Goal: Transaction & Acquisition: Purchase product/service

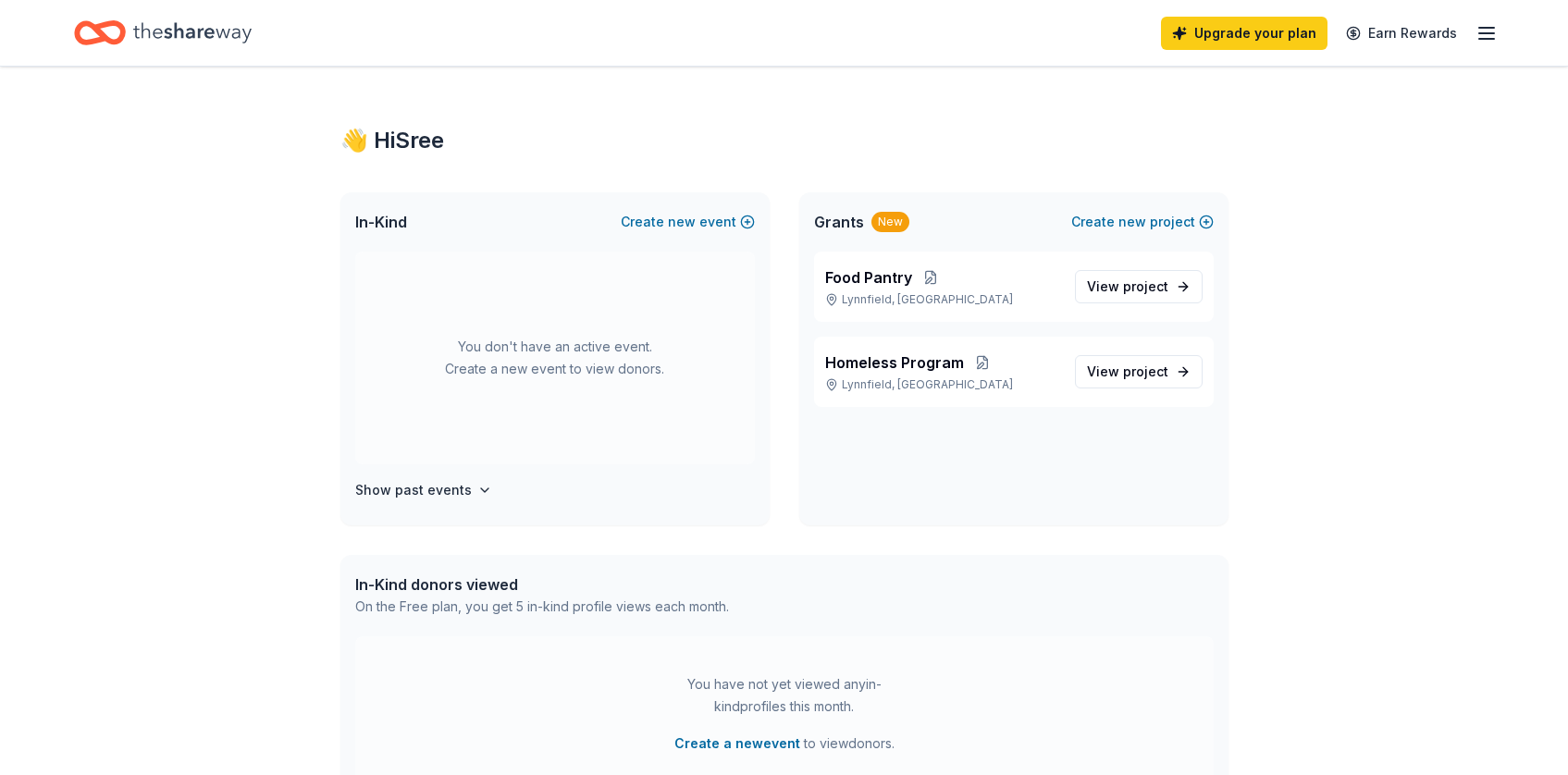
click at [1502, 37] on div "Upgrade your plan Earn Rewards" at bounding box center [784, 33] width 1568 height 65
click at [1486, 35] on icon "button" at bounding box center [1486, 33] width 22 height 22
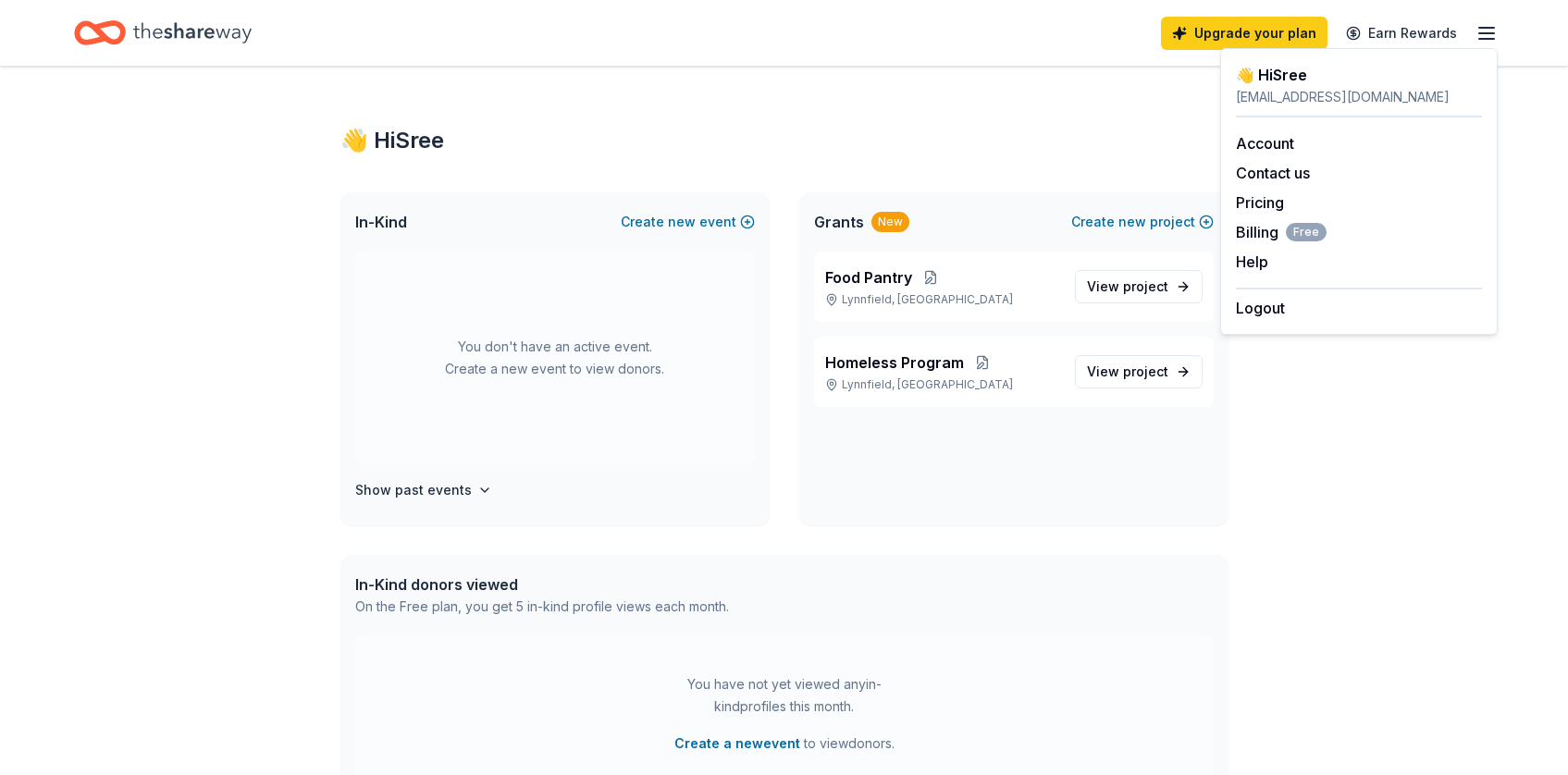
click at [1398, 580] on div "👋 Hi Sree In-Kind Create new event You don't have an active event. Create a new…" at bounding box center [784, 588] width 1568 height 1043
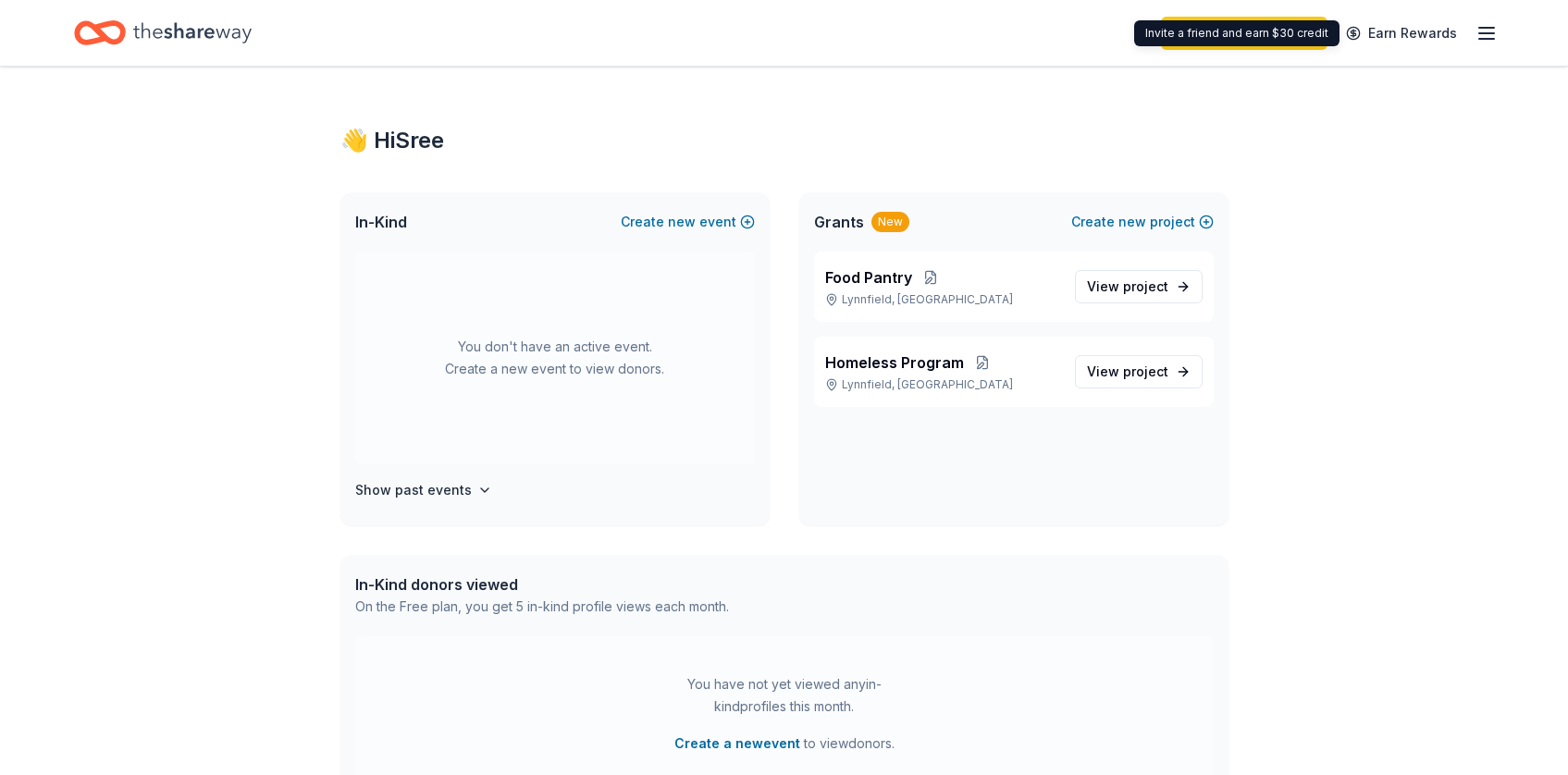
click at [1227, 54] on div "Upgrade your plan Earn Rewards" at bounding box center [1329, 33] width 337 height 44
click at [1234, 20] on link "Upgrade your plan" at bounding box center [1244, 34] width 167 height 34
click at [1230, 44] on link "Upgrade your plan" at bounding box center [1244, 34] width 167 height 34
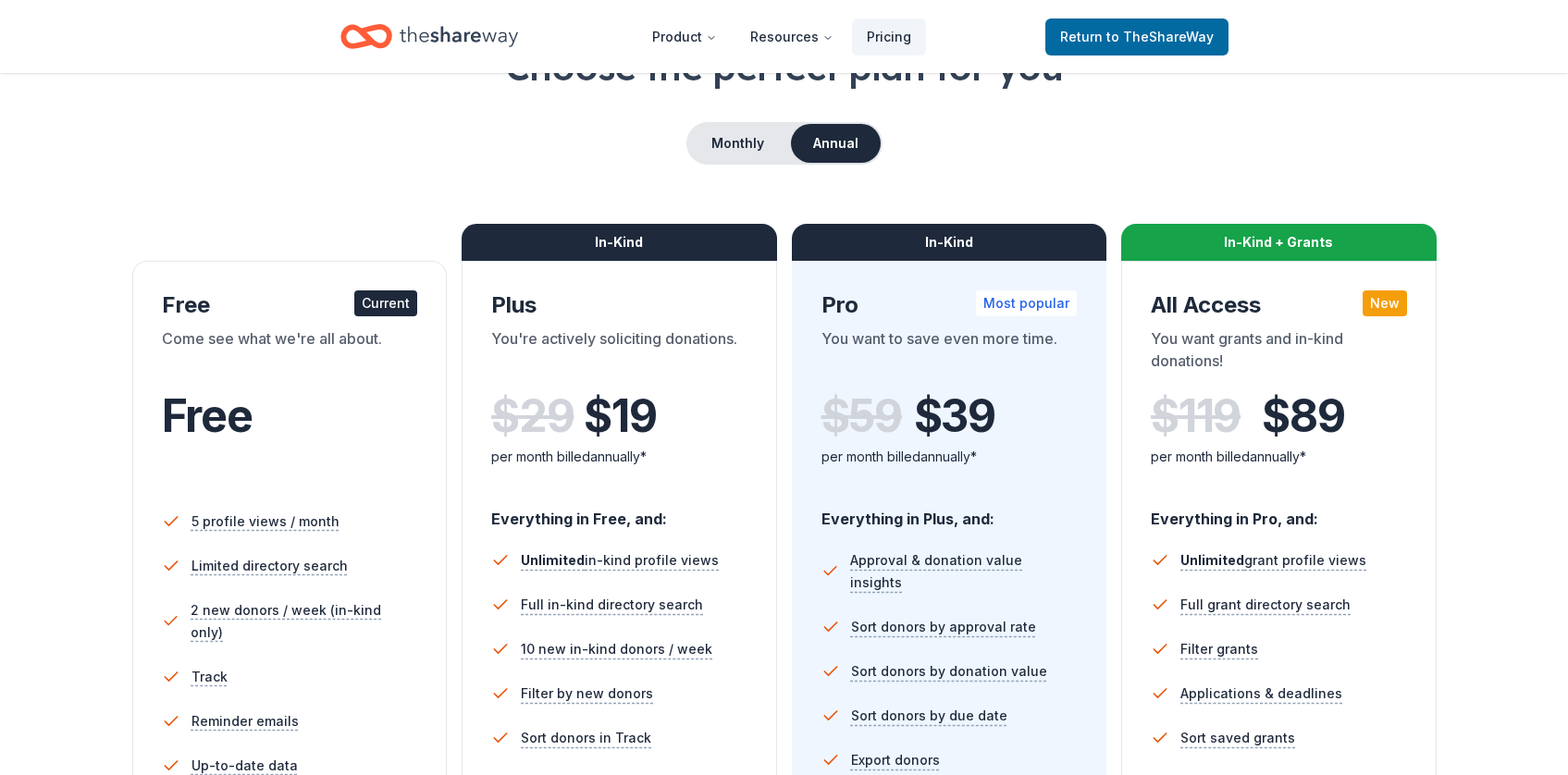
scroll to position [141, 0]
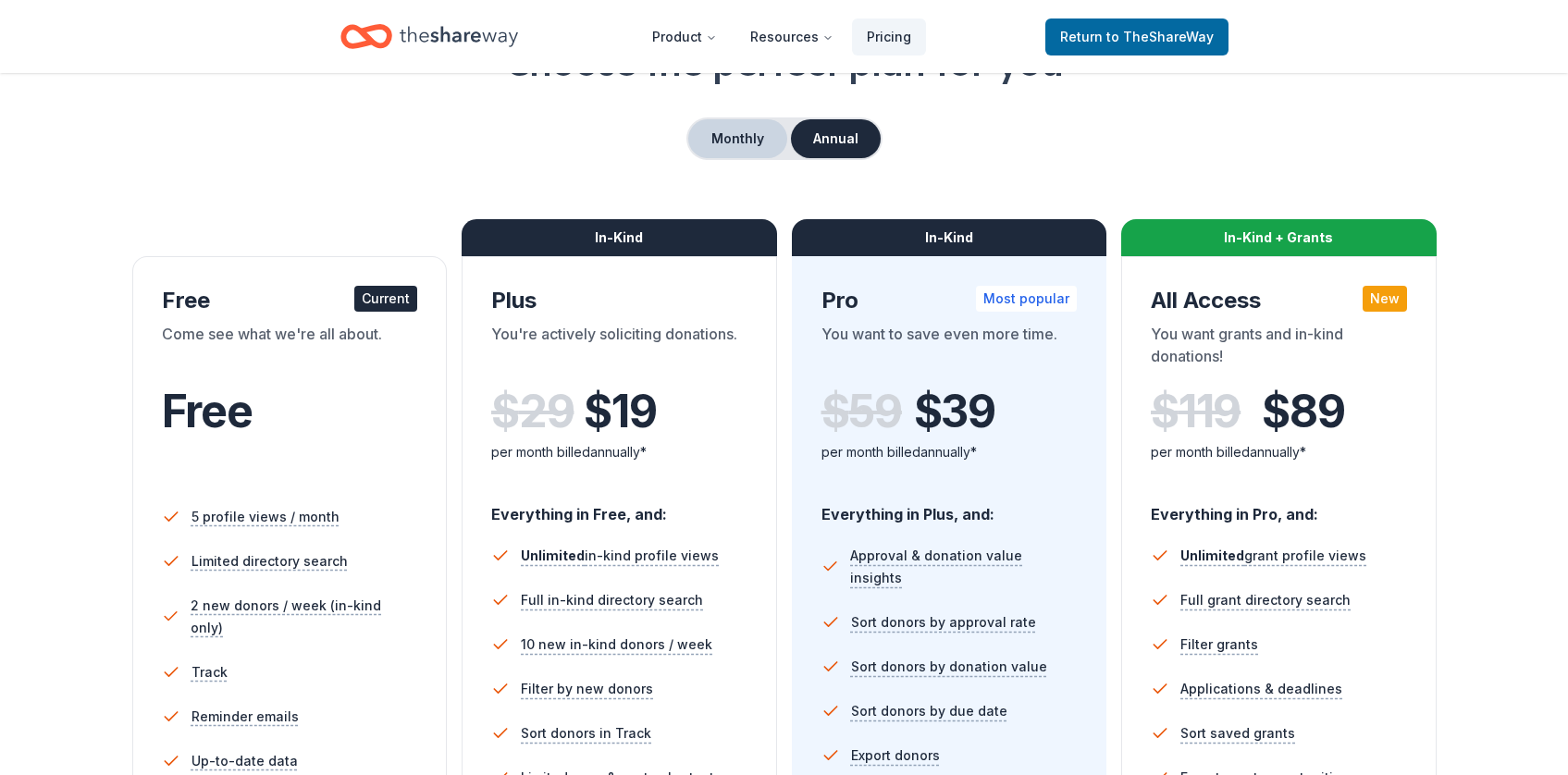
click at [751, 128] on button "Monthly" at bounding box center [737, 138] width 99 height 39
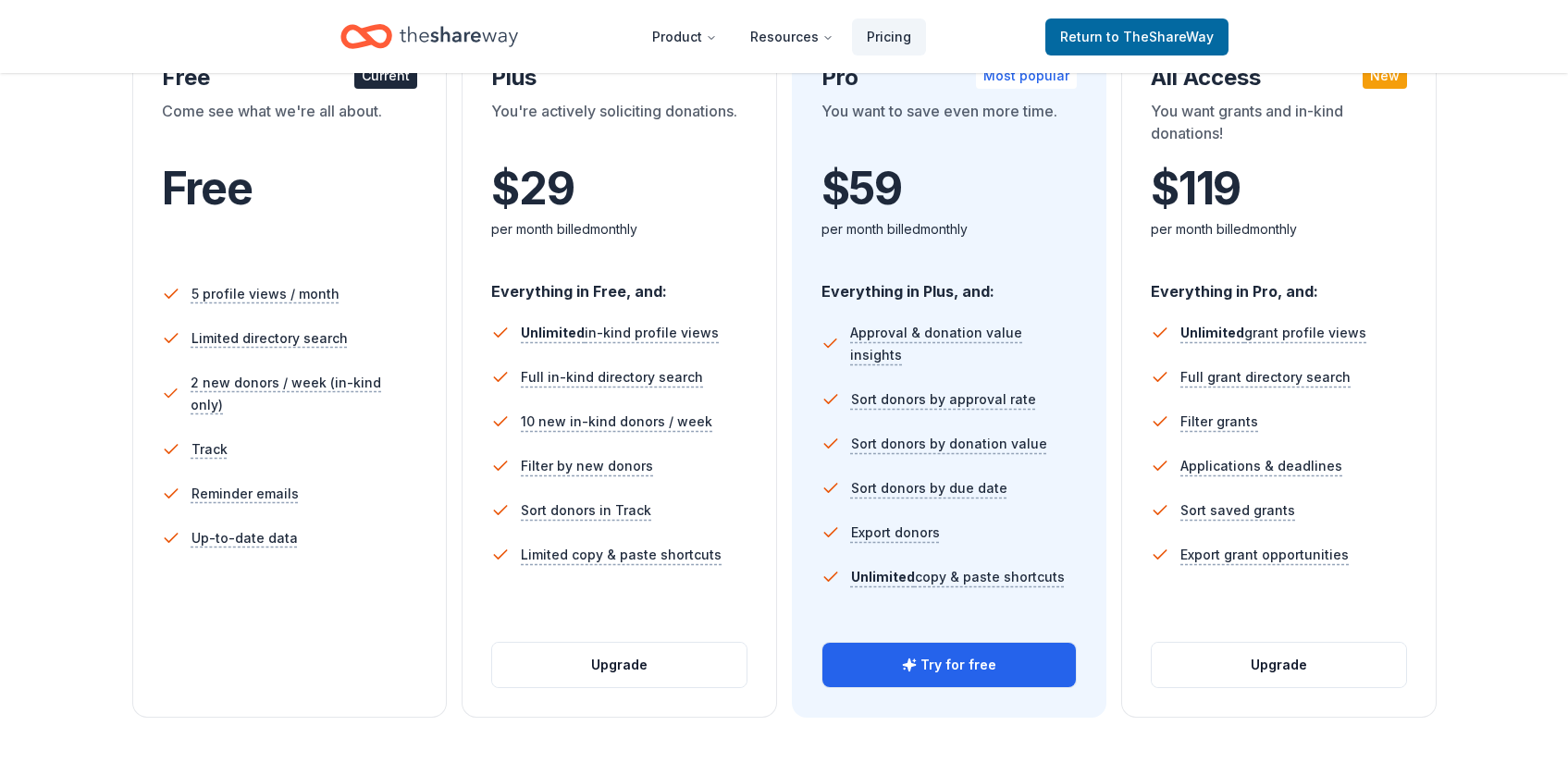
scroll to position [368, 0]
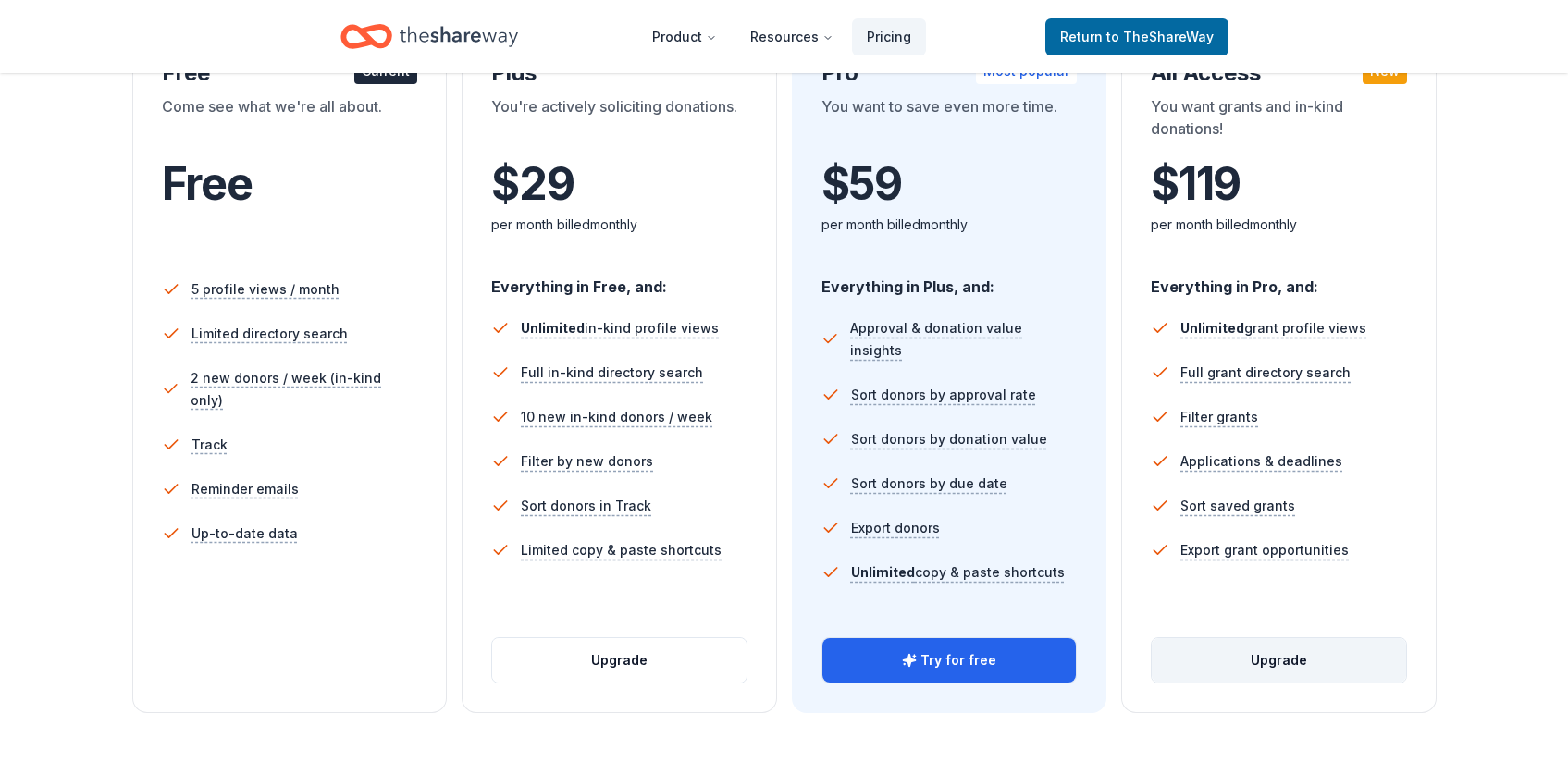
click at [1334, 656] on button "Upgrade" at bounding box center [1279, 660] width 255 height 45
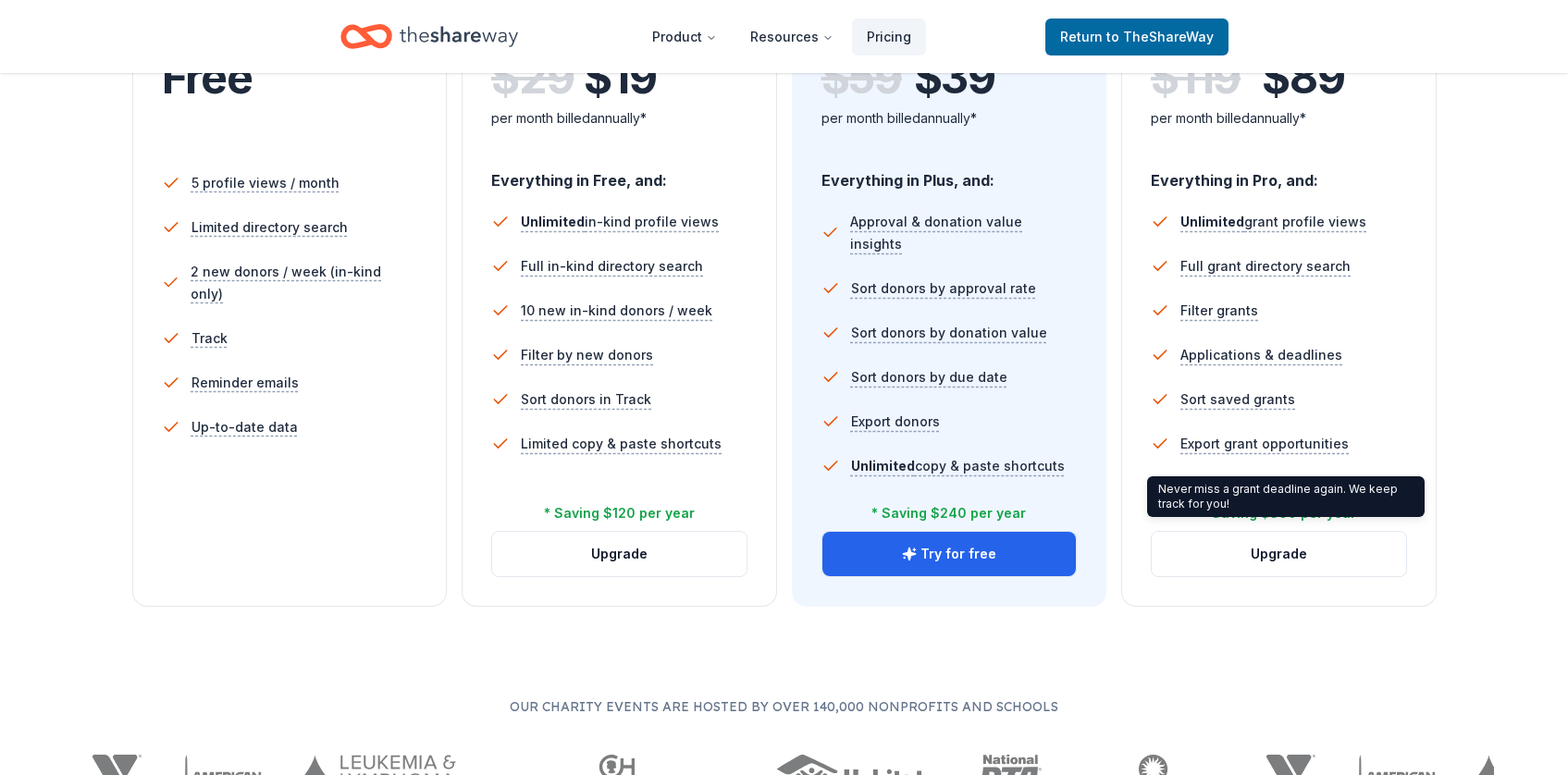
scroll to position [485, 0]
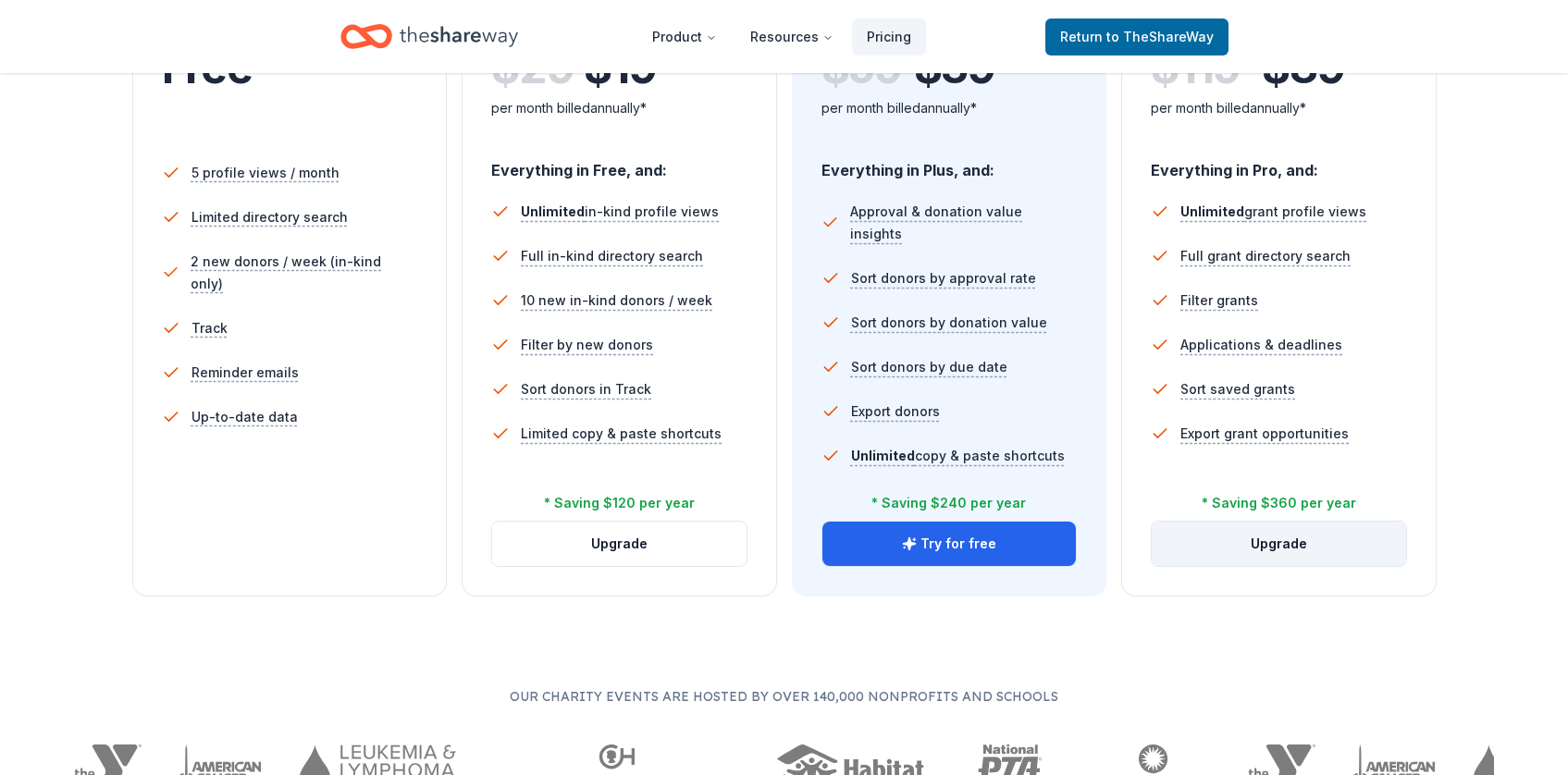
click at [1301, 546] on button "Upgrade" at bounding box center [1279, 543] width 255 height 45
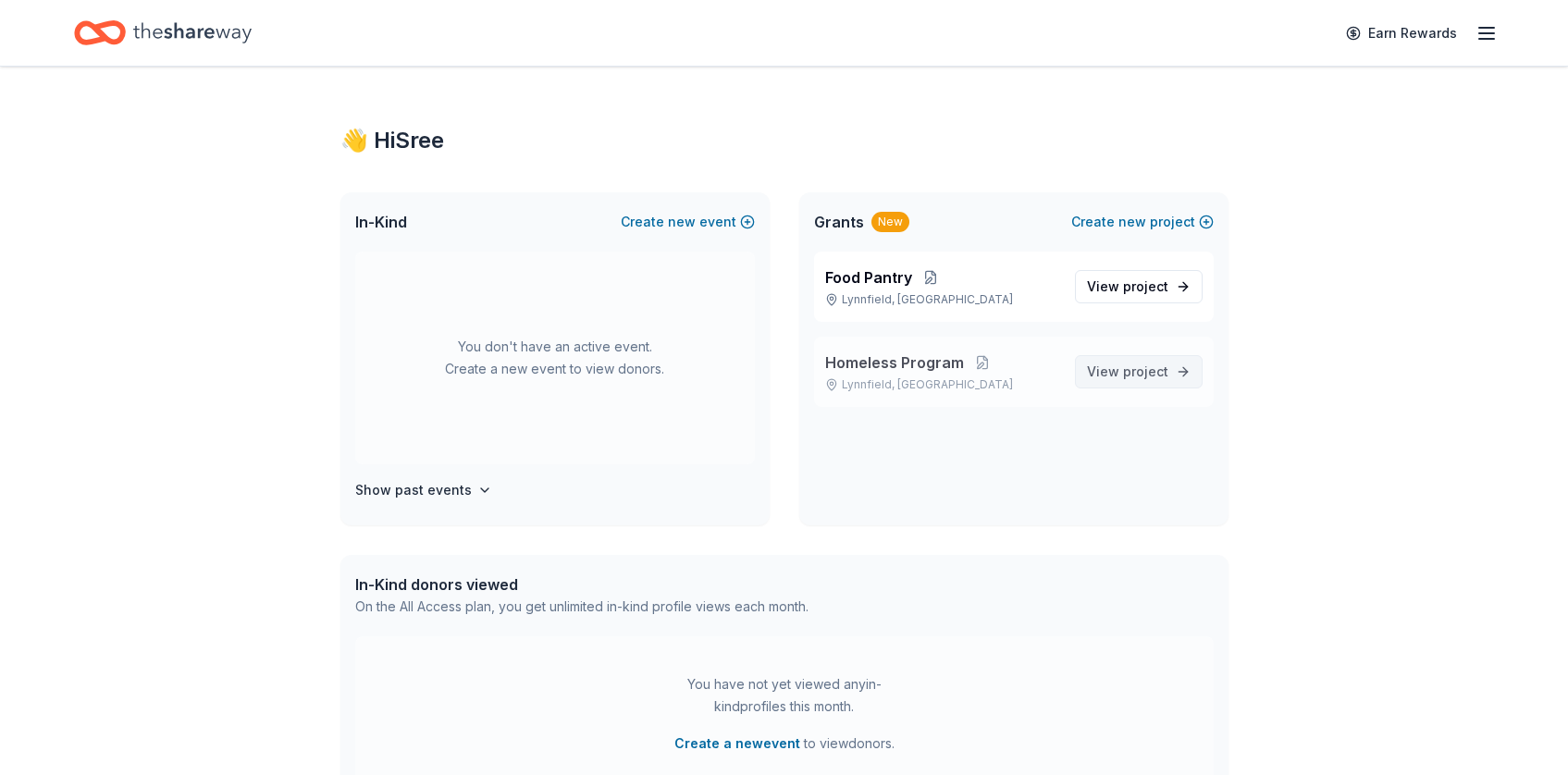
click at [1121, 380] on span "View project" at bounding box center [1127, 372] width 81 height 22
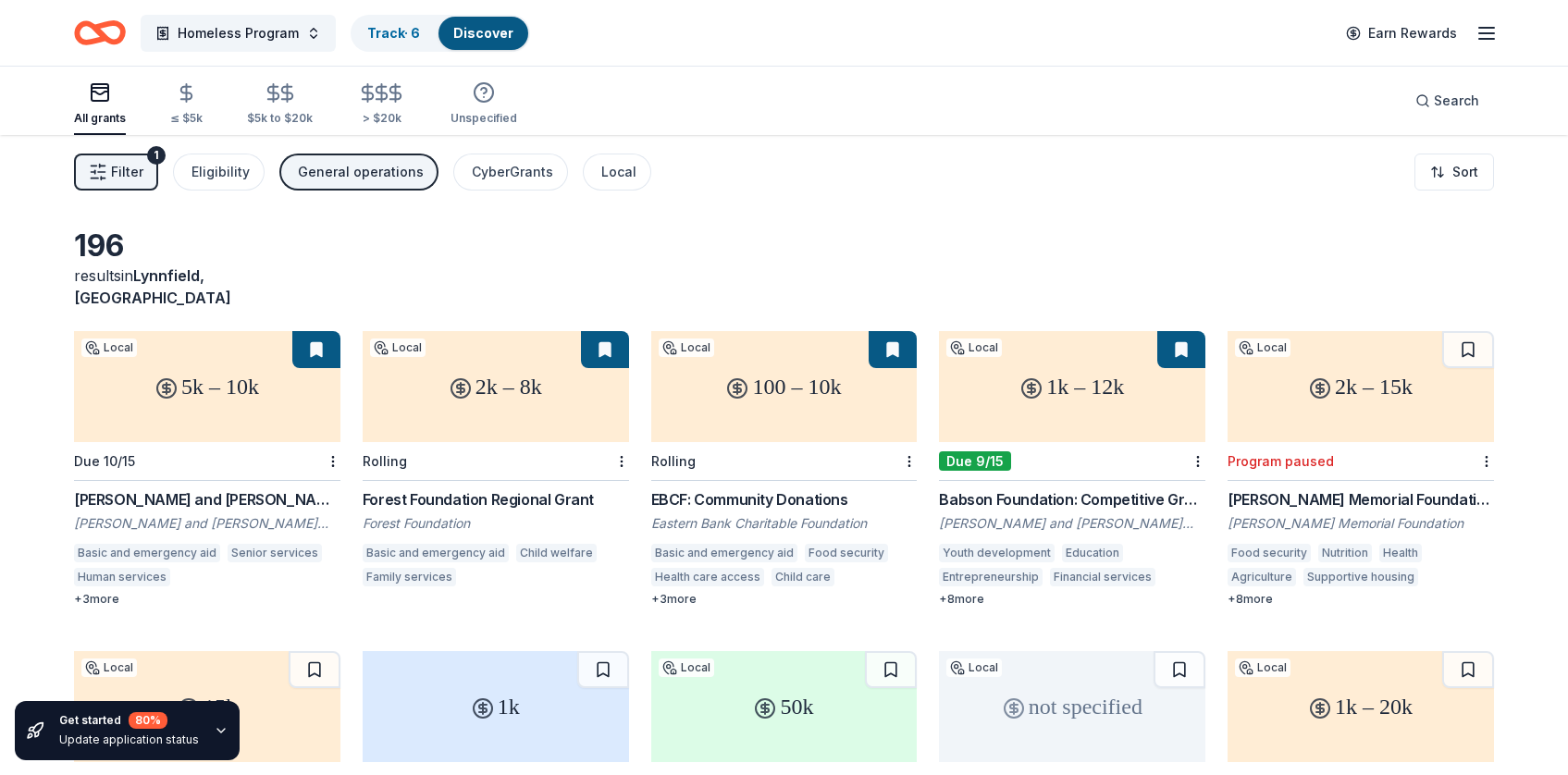
click at [1505, 105] on div "All grants ≤ $5k $5k to $20k > $20k Unspecified Search" at bounding box center [784, 100] width 1568 height 68
click at [1431, 99] on div "Search" at bounding box center [1447, 101] width 63 height 22
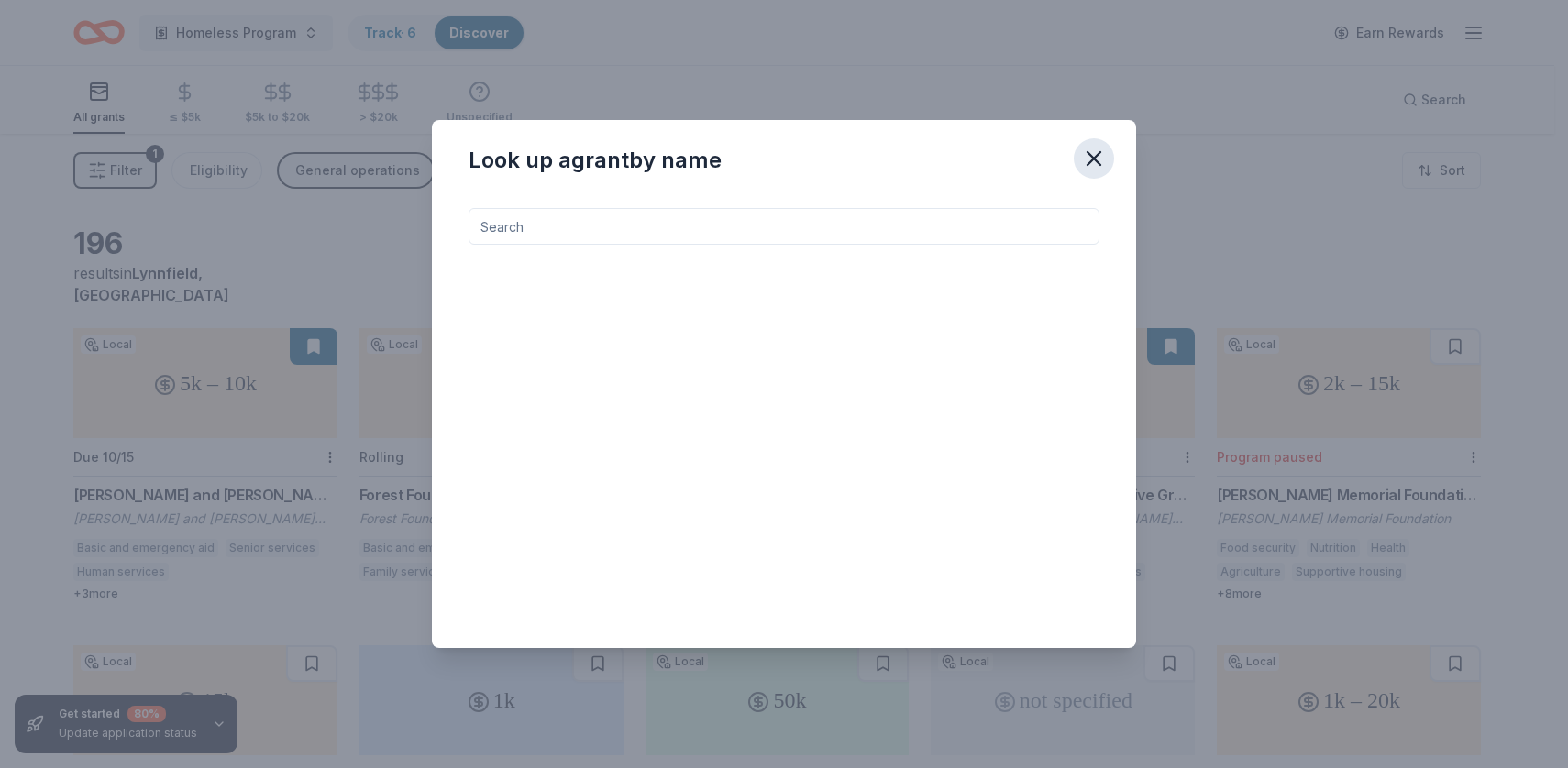
click at [1075, 161] on button "button" at bounding box center [1093, 158] width 40 height 40
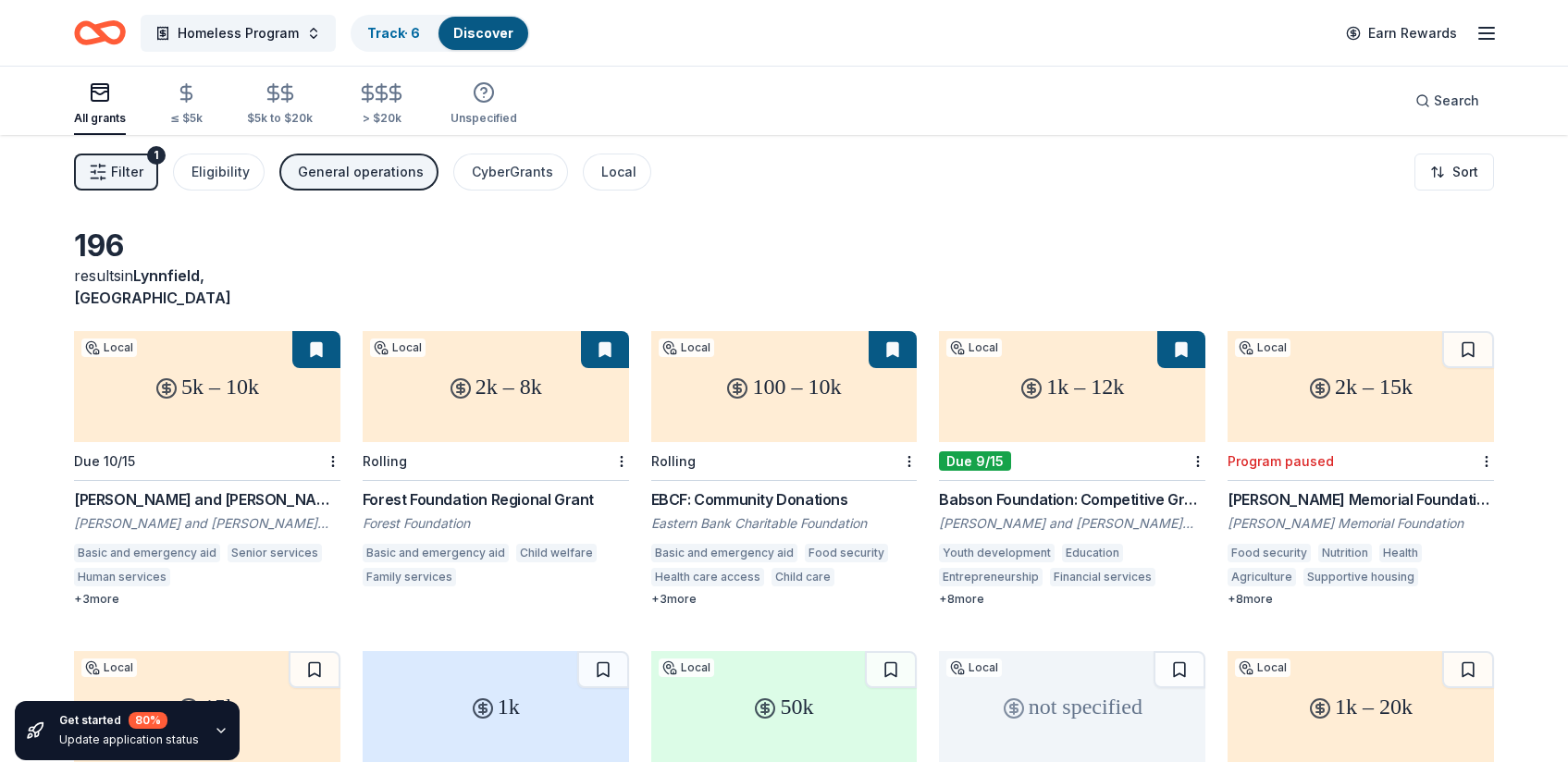
click at [822, 381] on div "100 – 10k" at bounding box center [784, 387] width 267 height 111
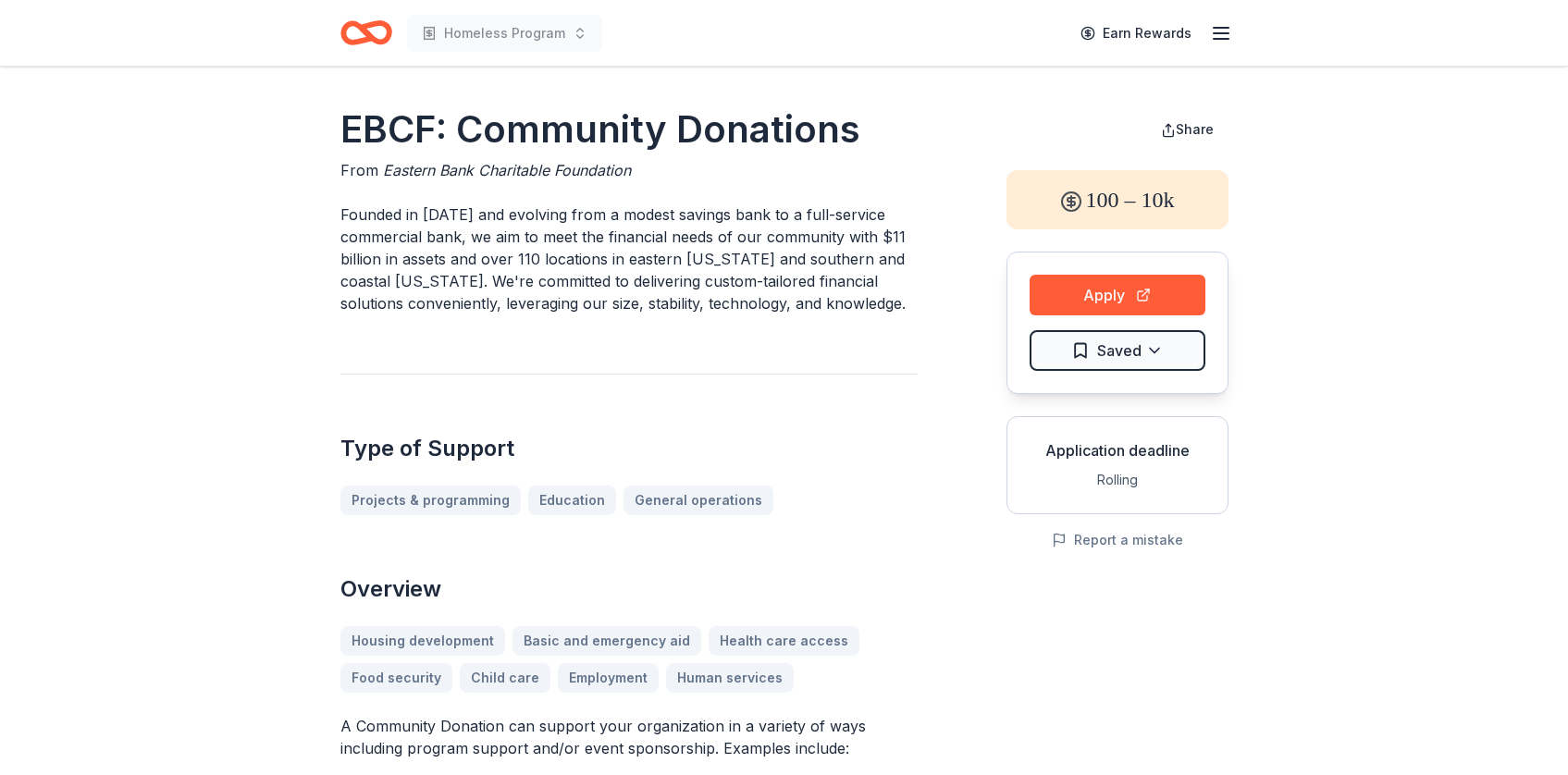
click at [1167, 302] on button "Apply" at bounding box center [1116, 294] width 175 height 41
